Goal: Transaction & Acquisition: Obtain resource

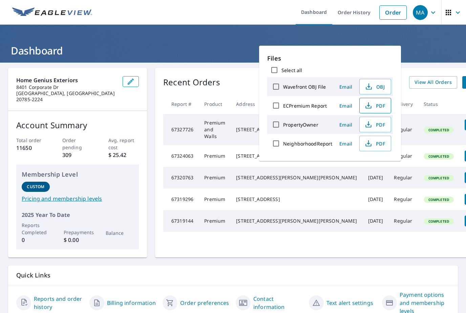
click at [378, 104] on span "PDF" at bounding box center [375, 106] width 22 height 8
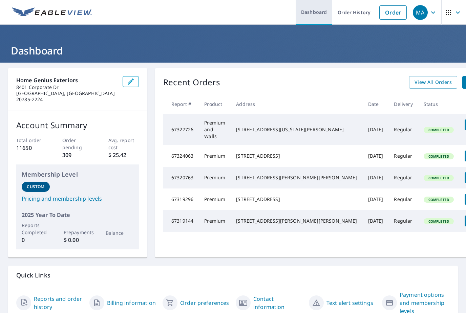
click at [306, 2] on link "Dashboard" at bounding box center [314, 12] width 37 height 25
click at [356, 16] on link "Order History" at bounding box center [354, 12] width 44 height 25
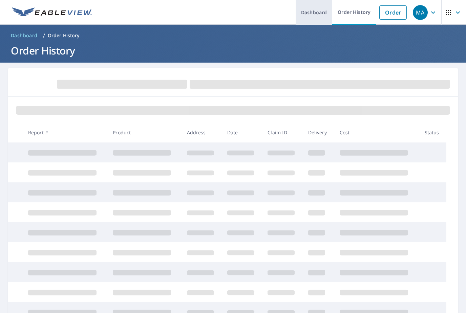
click at [307, 16] on link "Dashboard" at bounding box center [314, 12] width 37 height 25
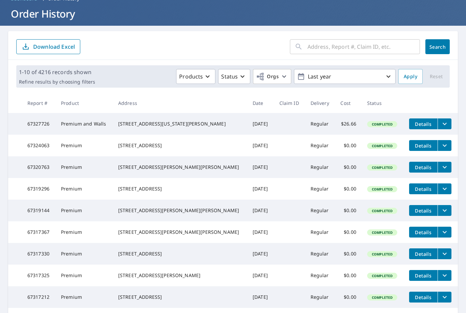
scroll to position [26, 0]
